Goal: Transaction & Acquisition: Purchase product/service

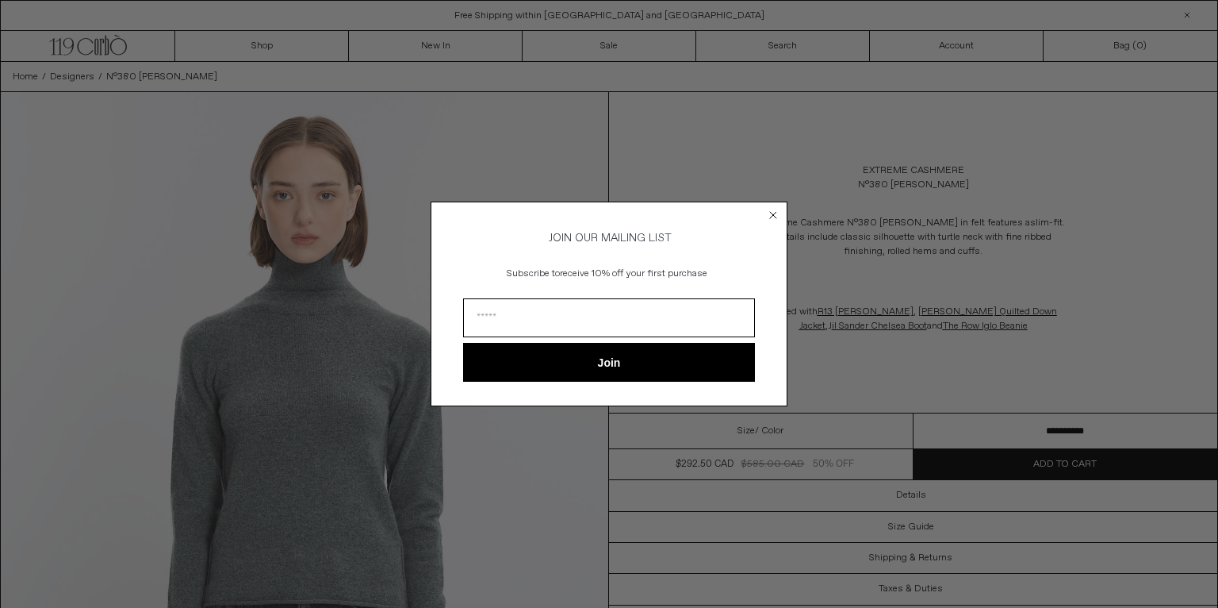
click at [775, 207] on circle "Close dialog" at bounding box center [773, 214] width 15 height 15
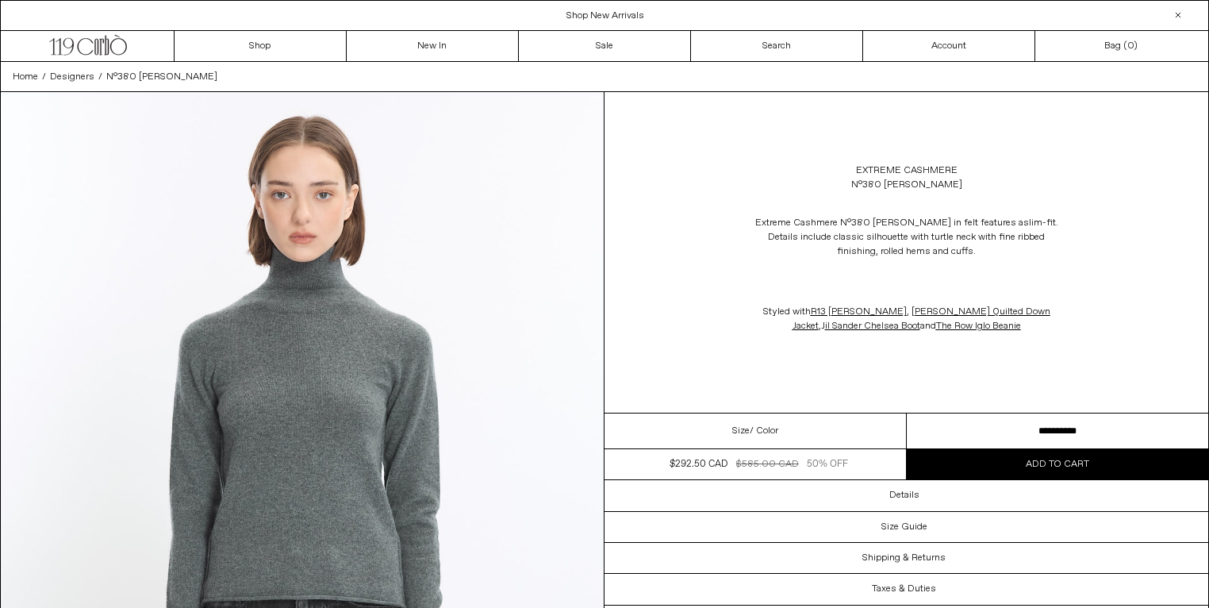
scroll to position [2, 0]
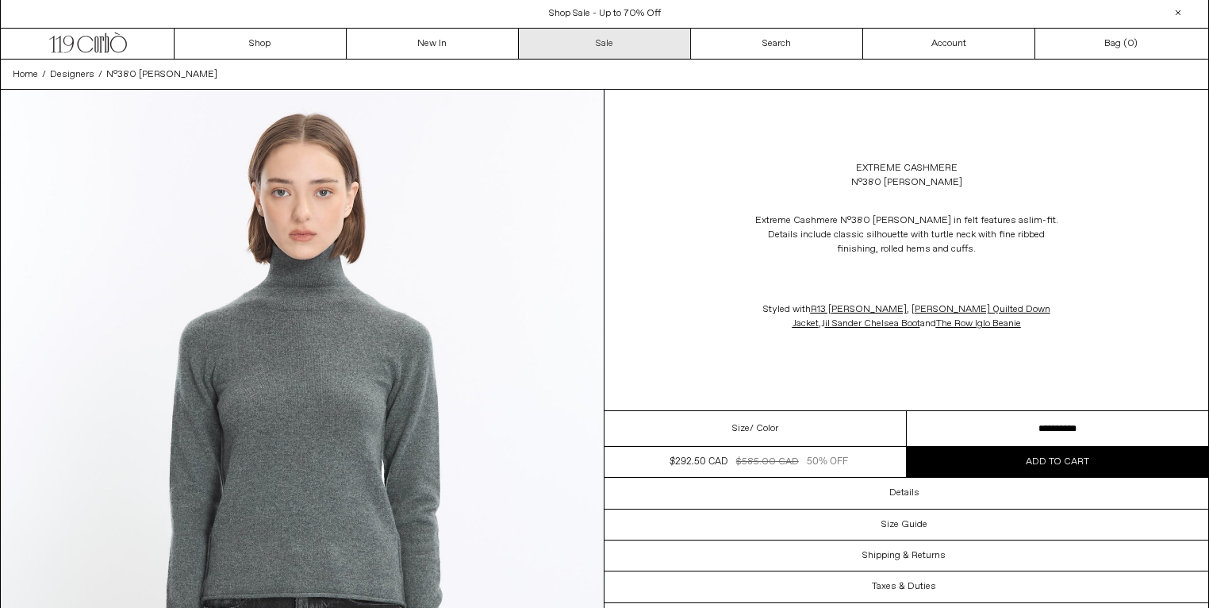
click at [621, 42] on link "Sale" at bounding box center [605, 44] width 172 height 30
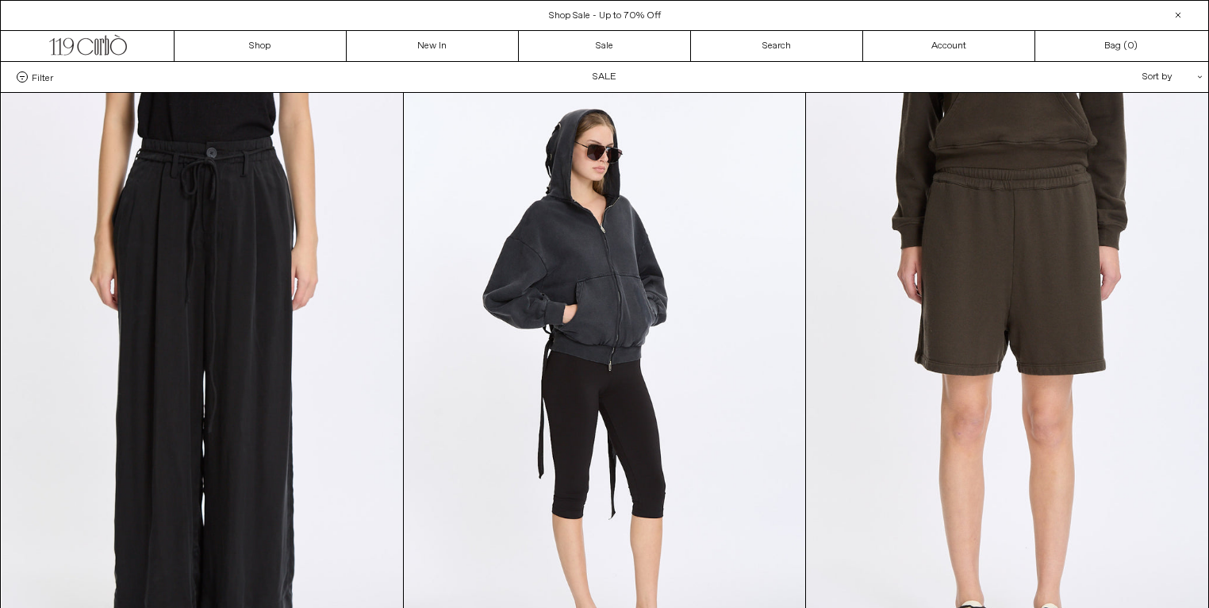
click at [1156, 81] on div "Sort by .cls-1{fill:#231f20}" at bounding box center [1120, 77] width 143 height 30
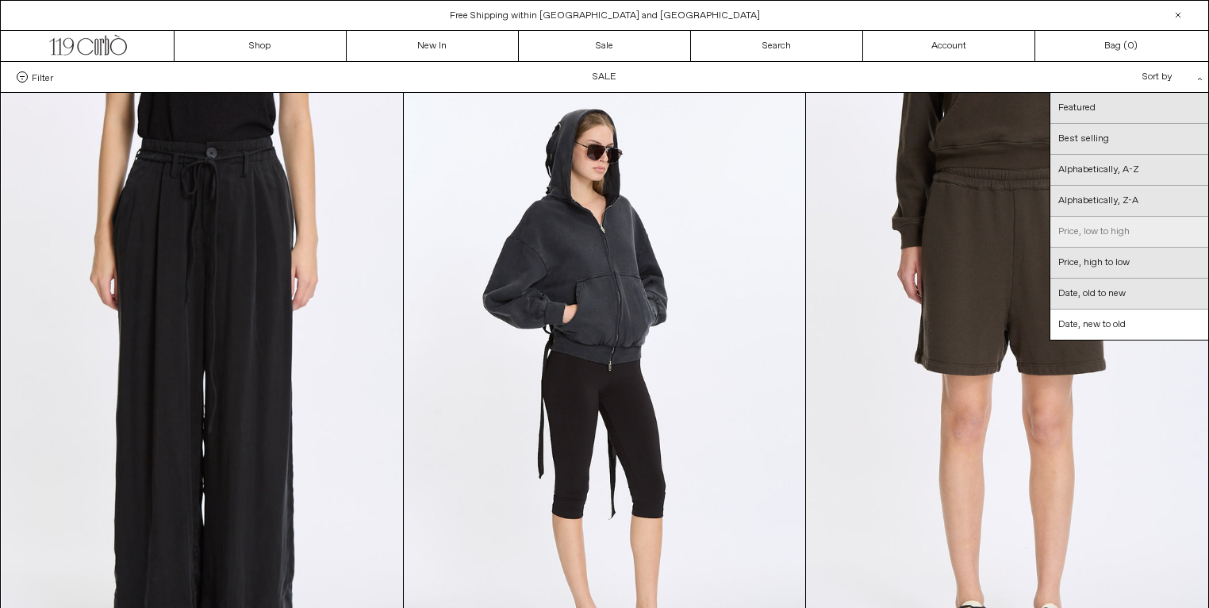
click at [1105, 233] on link "Price, low to high" at bounding box center [1129, 232] width 158 height 31
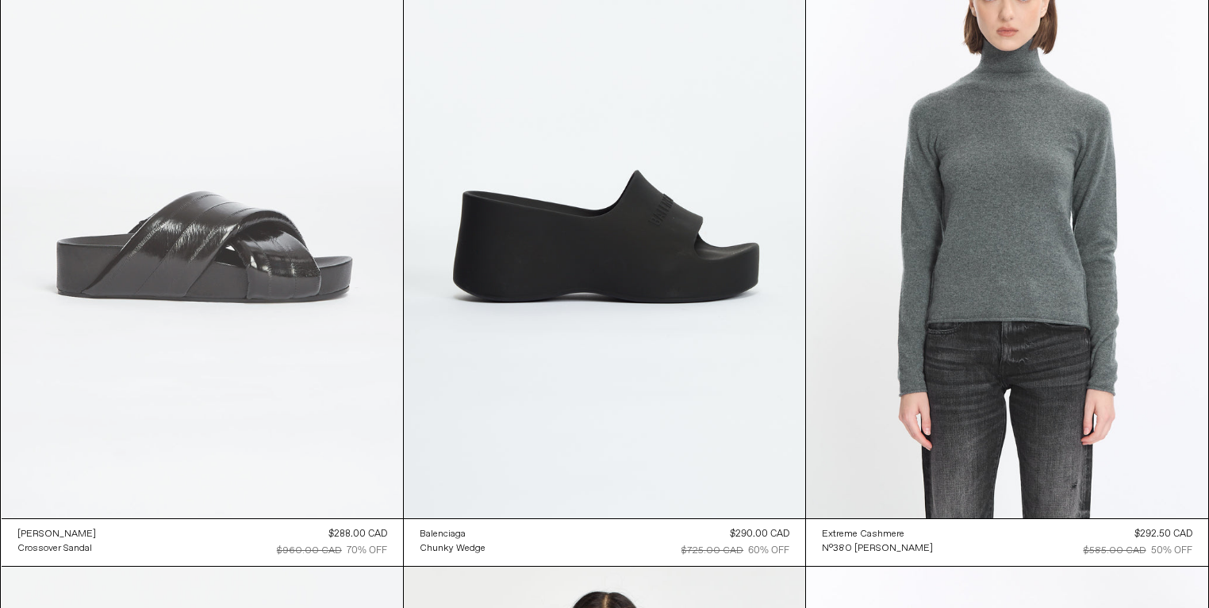
scroll to position [9404, 0]
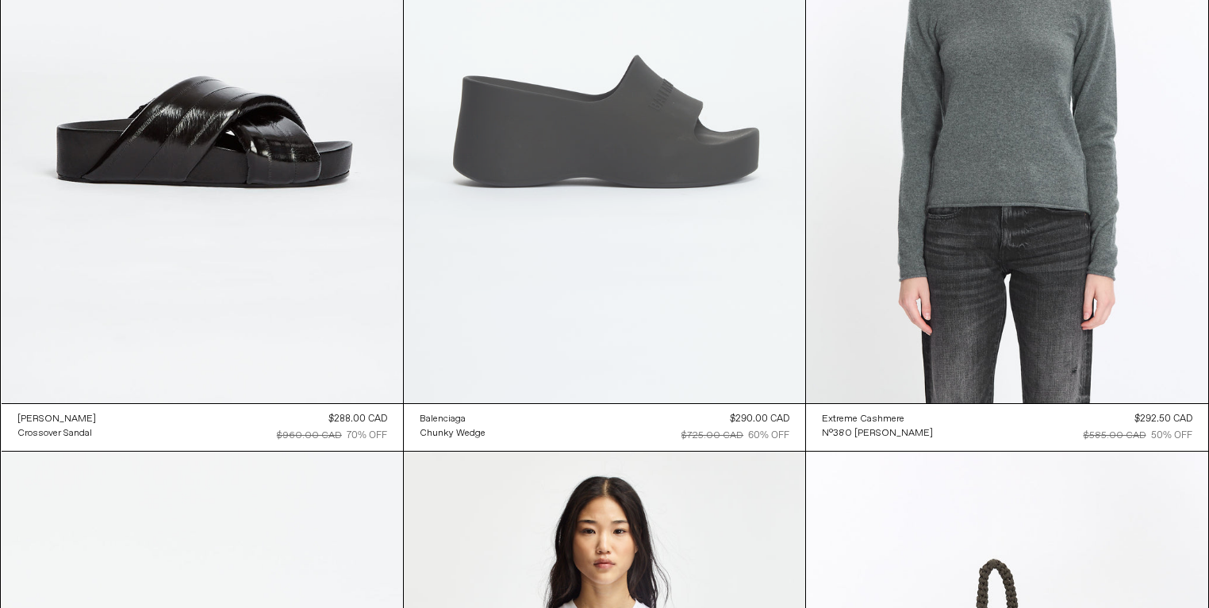
click at [594, 385] on at bounding box center [604, 101] width 401 height 602
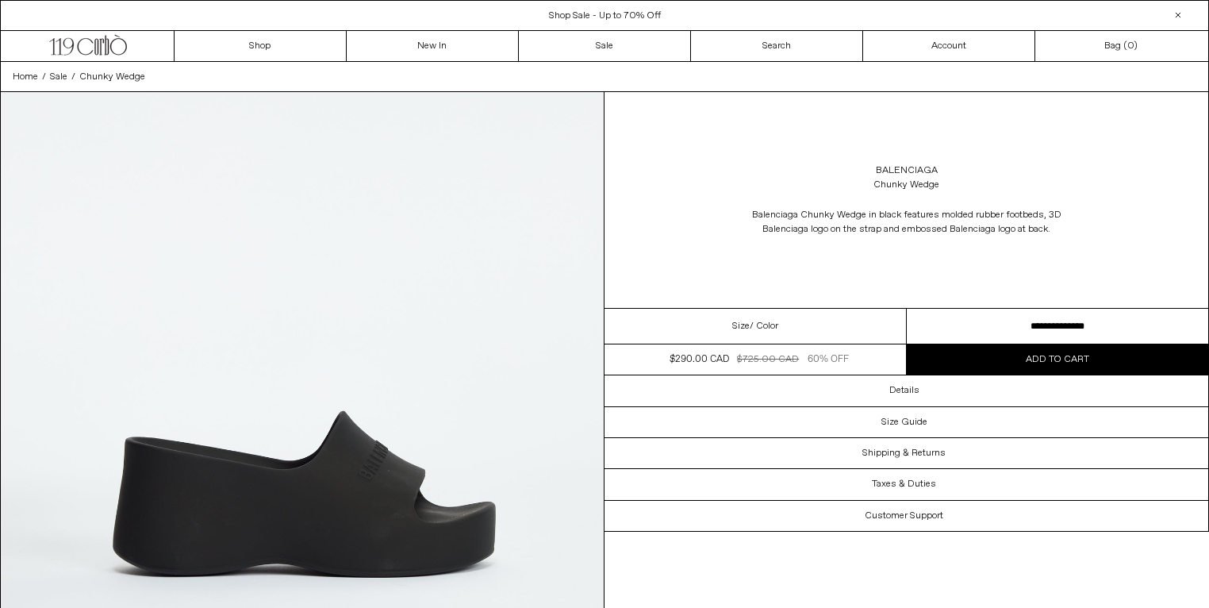
click at [998, 344] on select "**********" at bounding box center [1058, 327] width 302 height 36
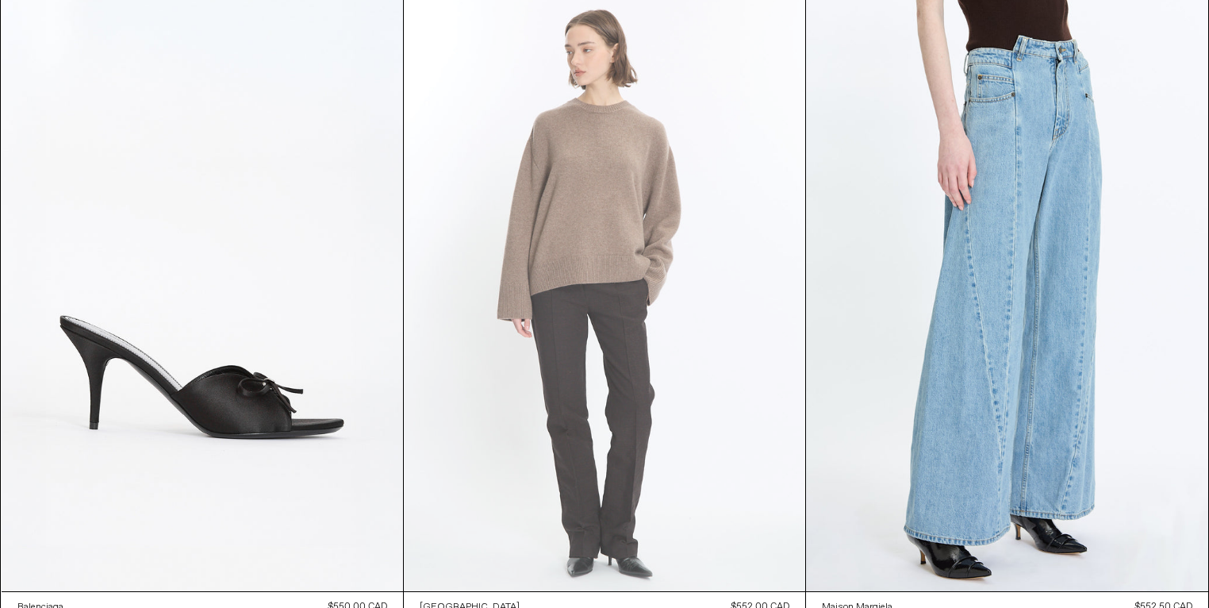
scroll to position [34325, 0]
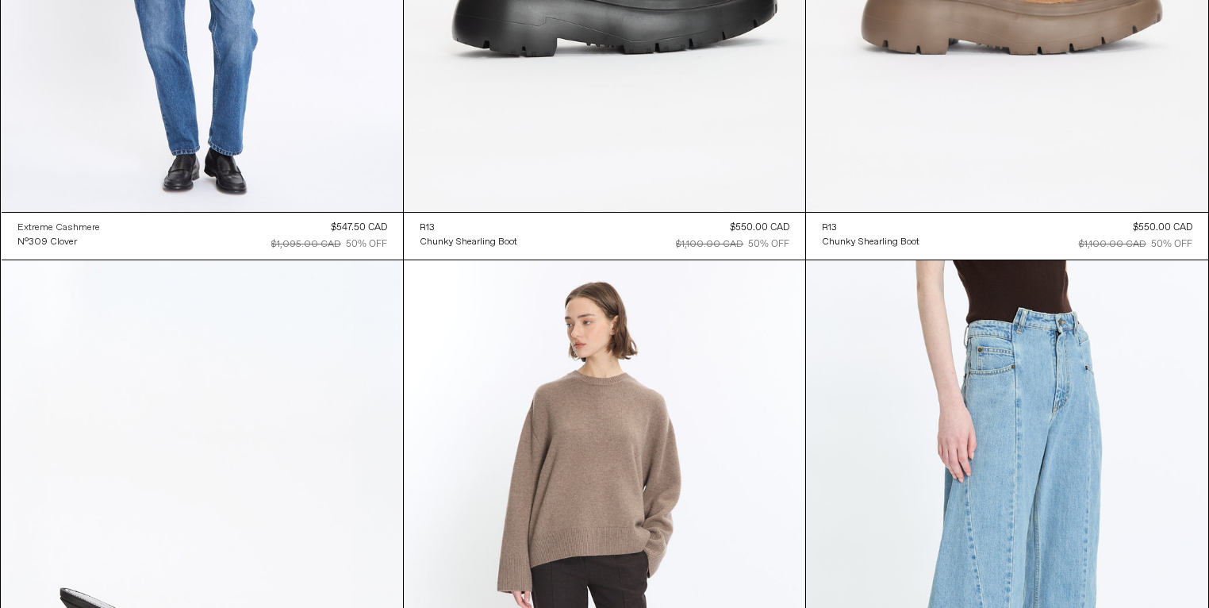
click at [75, 235] on div "Extreme Cashmere" at bounding box center [58, 227] width 82 height 13
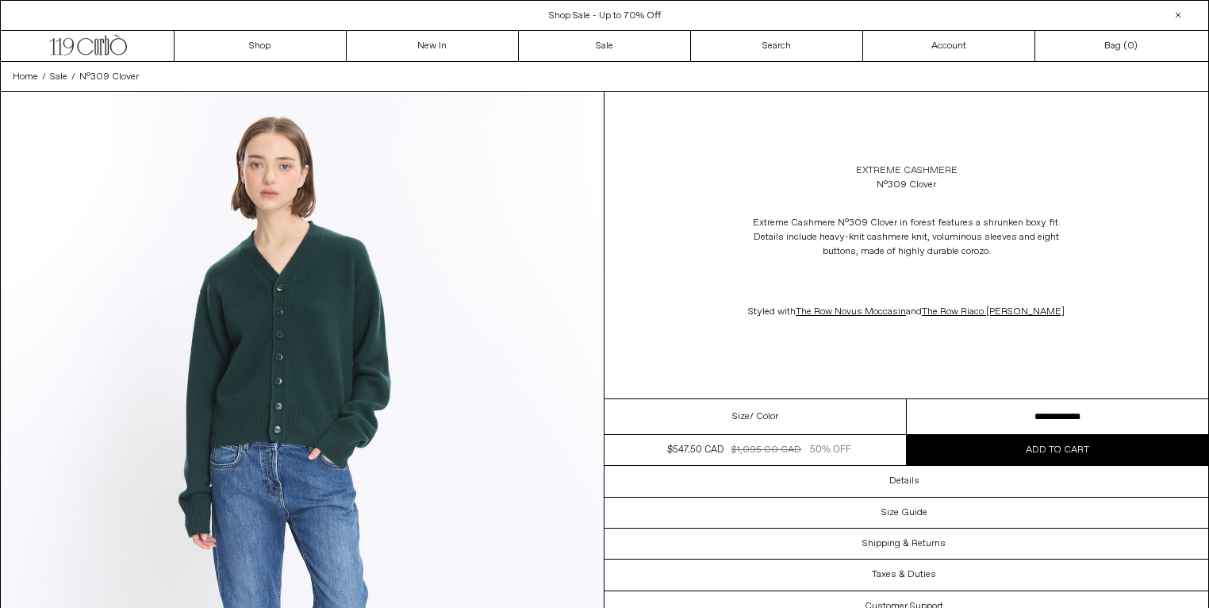
click at [903, 178] on link "Extreme Cashmere" at bounding box center [907, 170] width 102 height 14
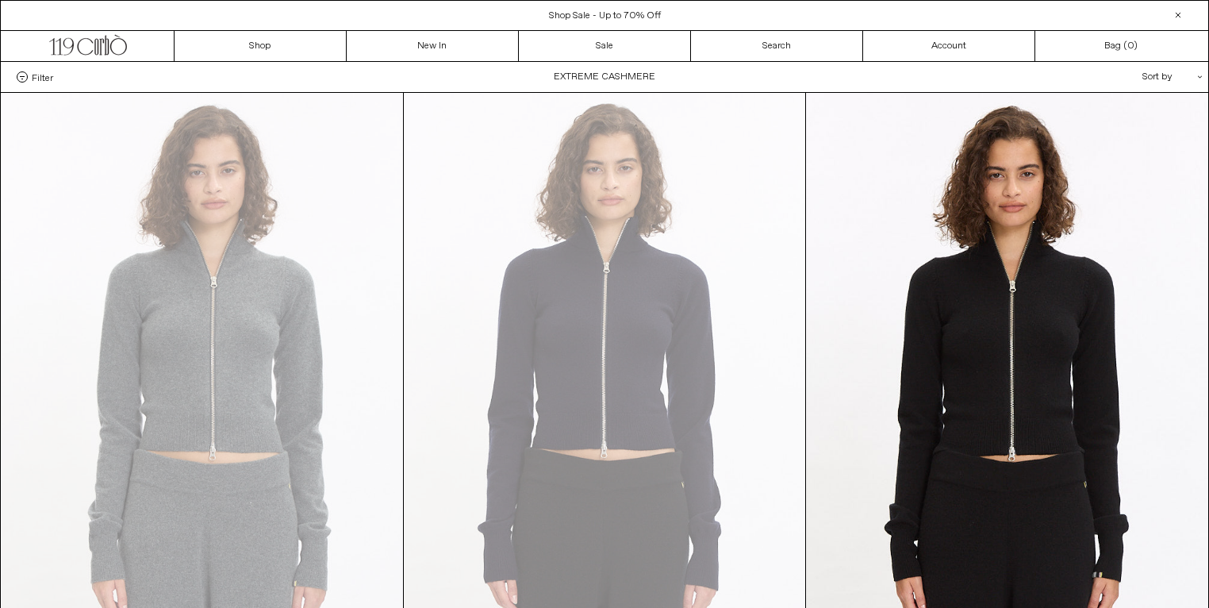
click at [1162, 69] on div "Sort by .cls-1{fill:#231f20}" at bounding box center [1120, 77] width 143 height 30
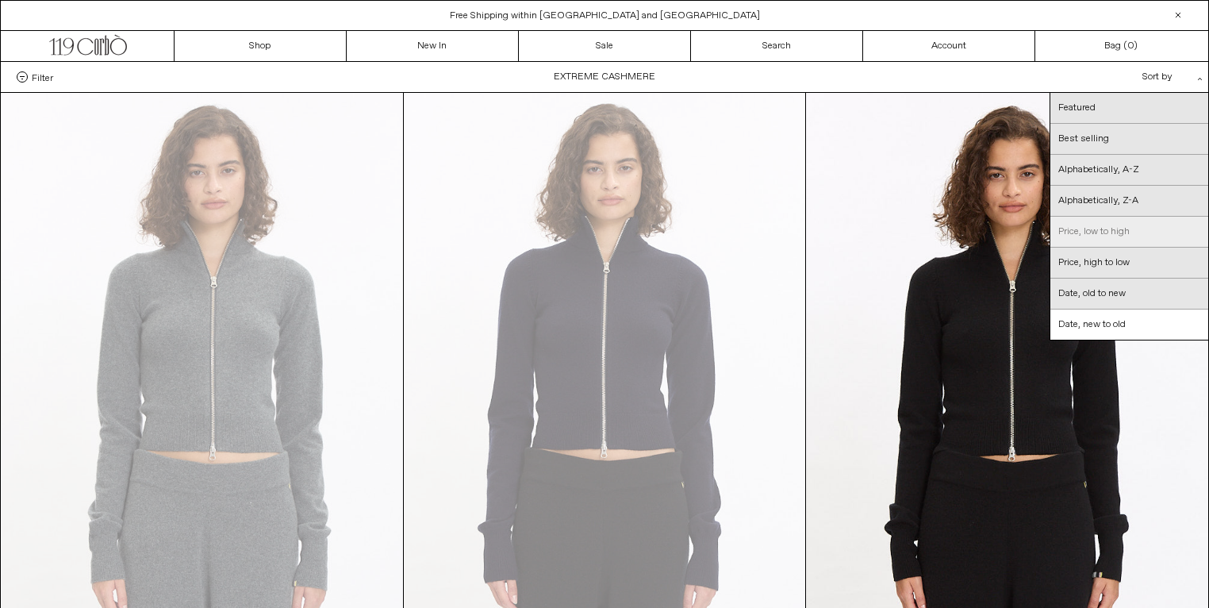
click at [1097, 231] on link "Price, low to high" at bounding box center [1129, 232] width 158 height 31
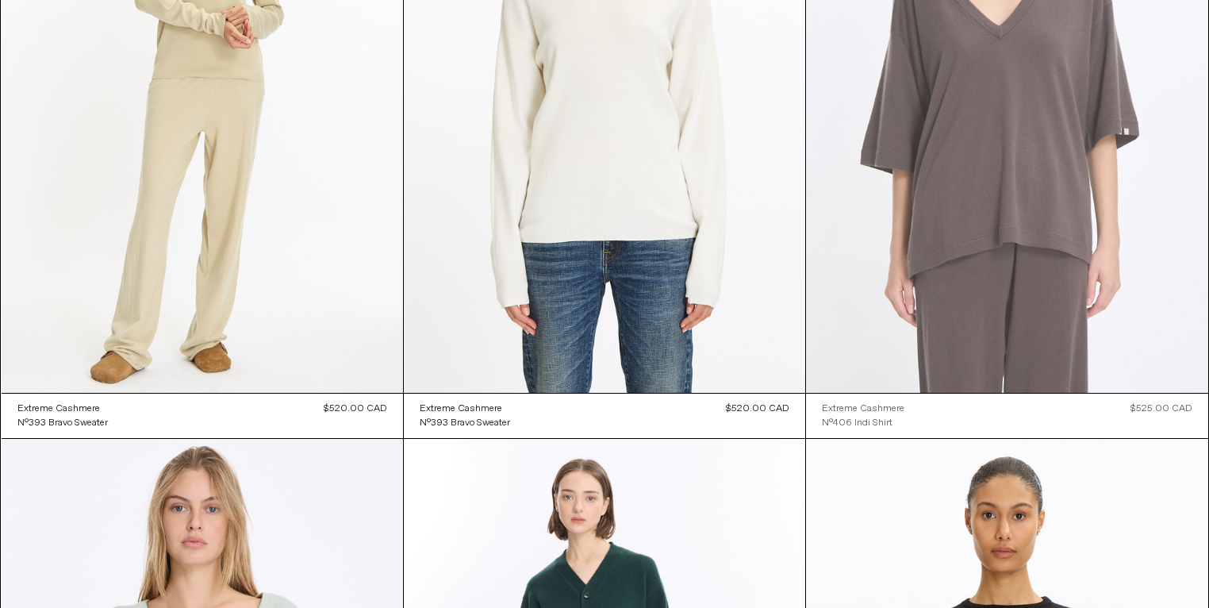
scroll to position [6791, 0]
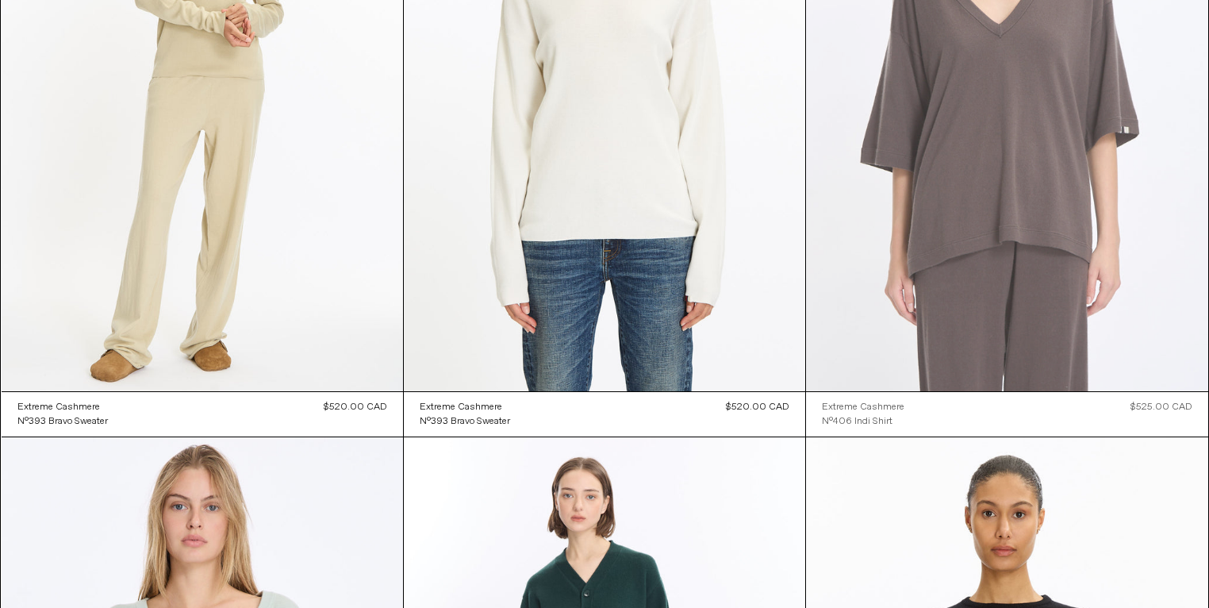
click at [1006, 275] on at bounding box center [1006, 89] width 401 height 603
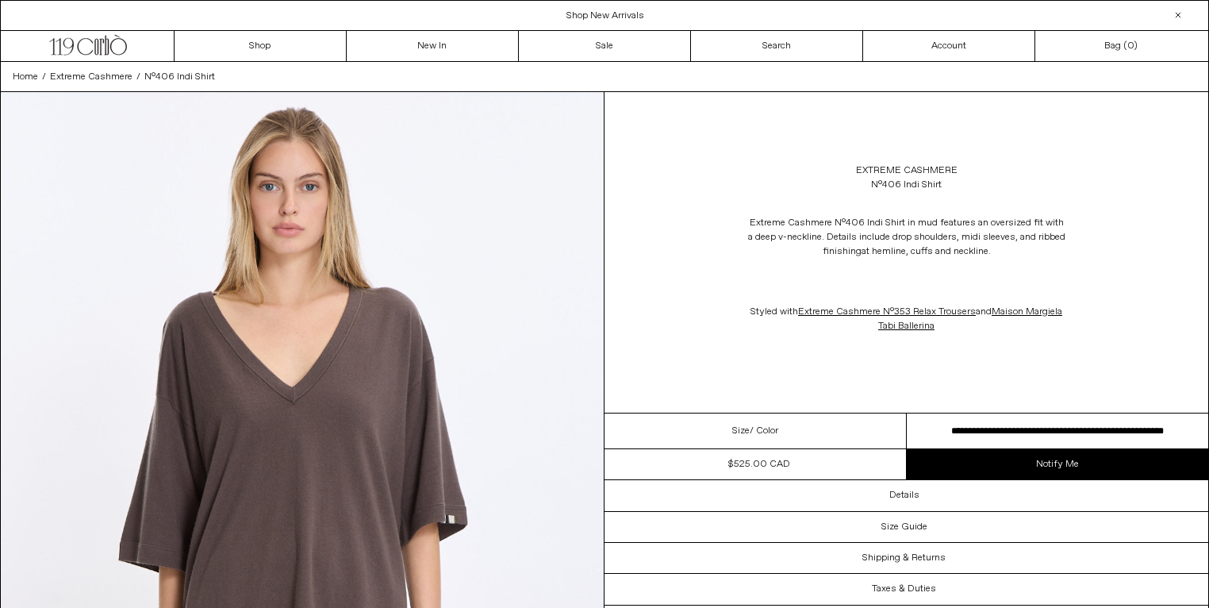
scroll to position [18, 0]
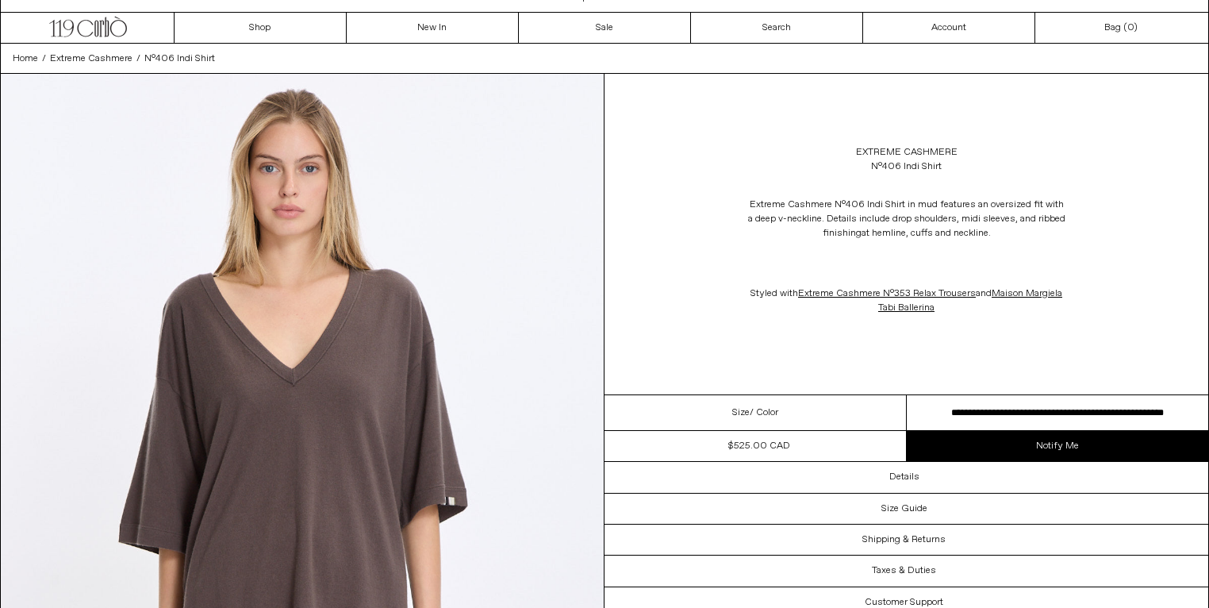
click at [1045, 431] on select "**********" at bounding box center [1058, 413] width 302 height 36
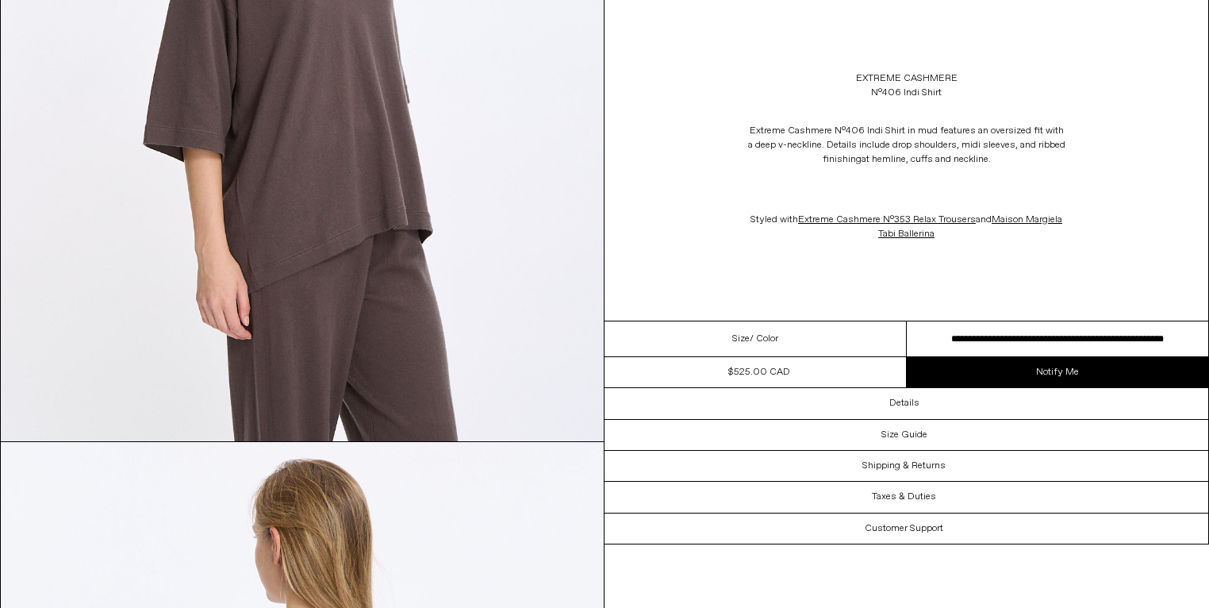
scroll to position [1160, 0]
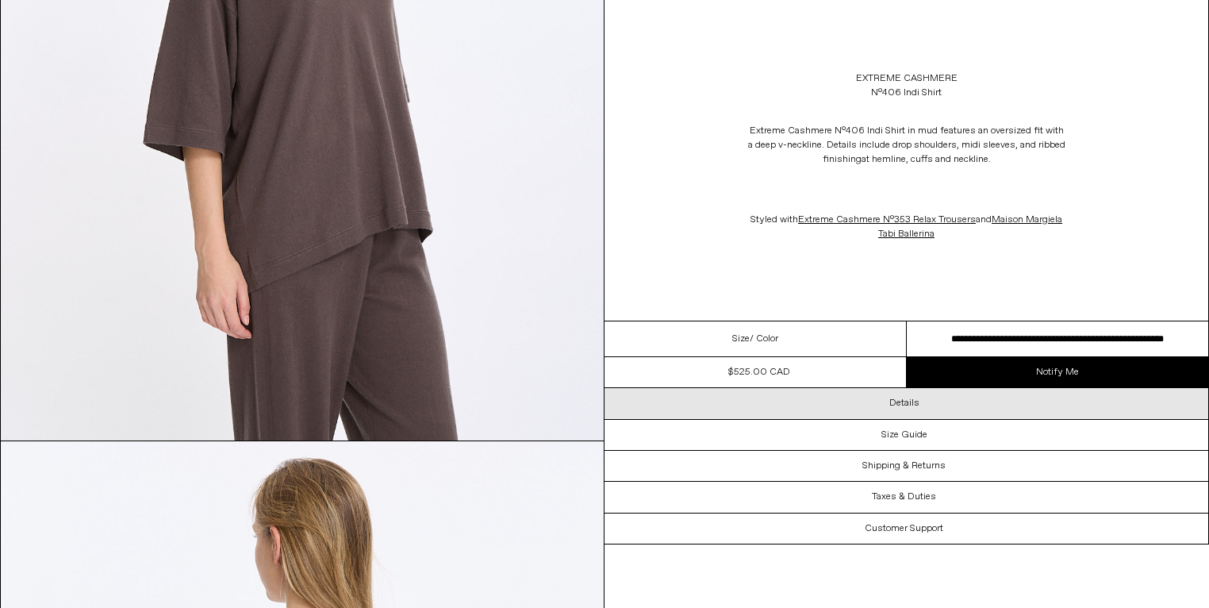
click at [951, 418] on div "Details" at bounding box center [906, 403] width 604 height 30
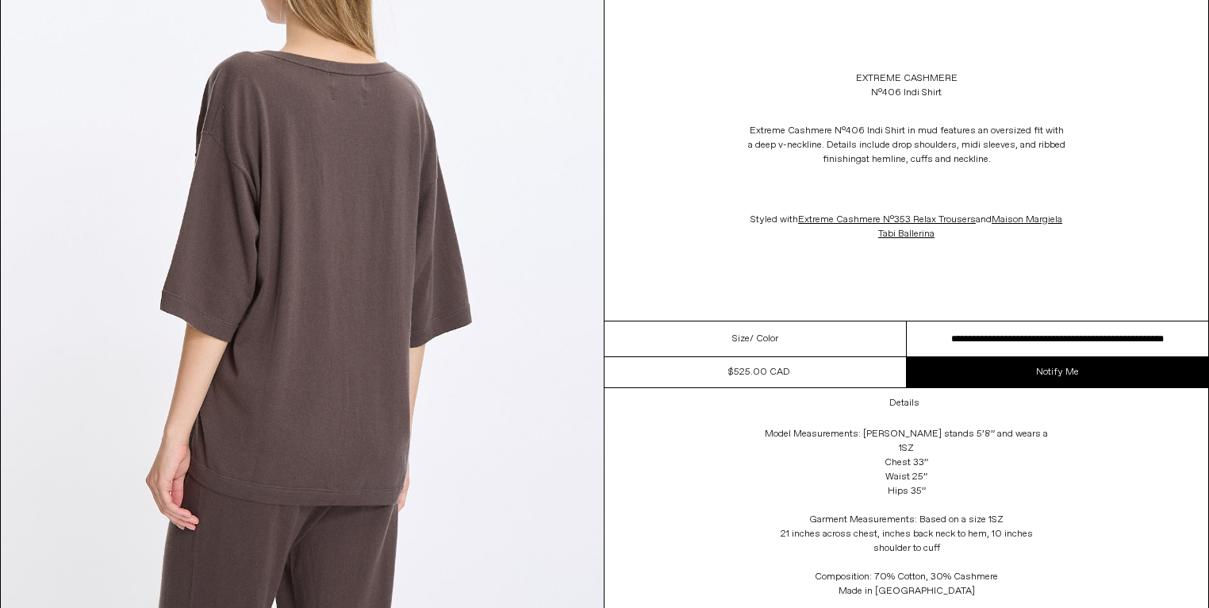
scroll to position [2215, 0]
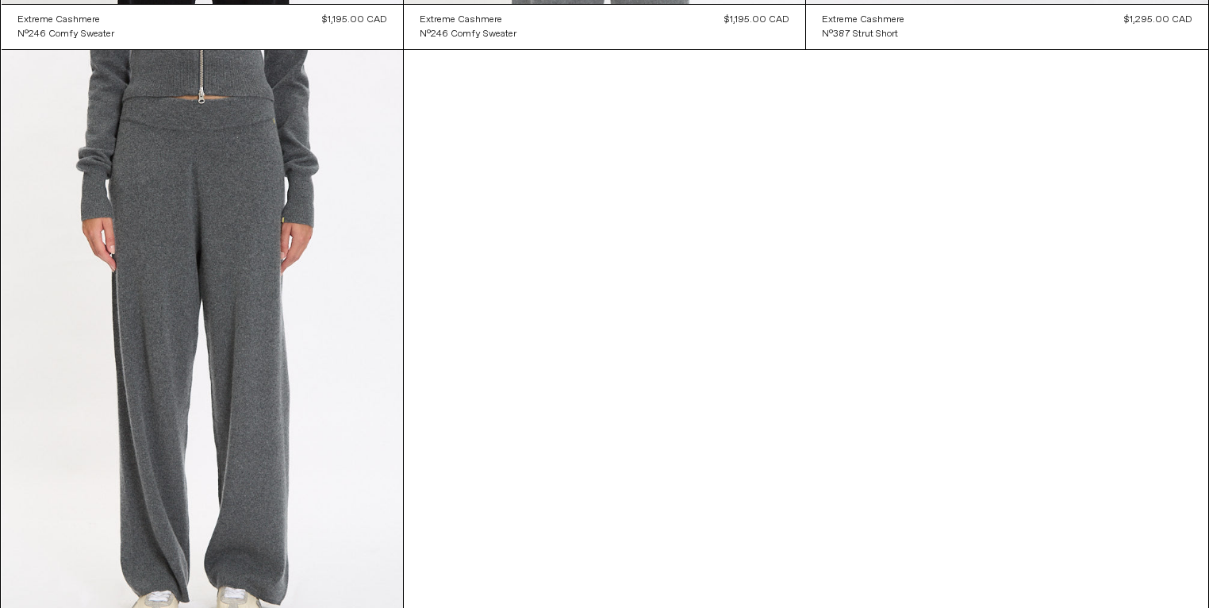
scroll to position [11726, 0]
